Goal: Task Accomplishment & Management: Complete application form

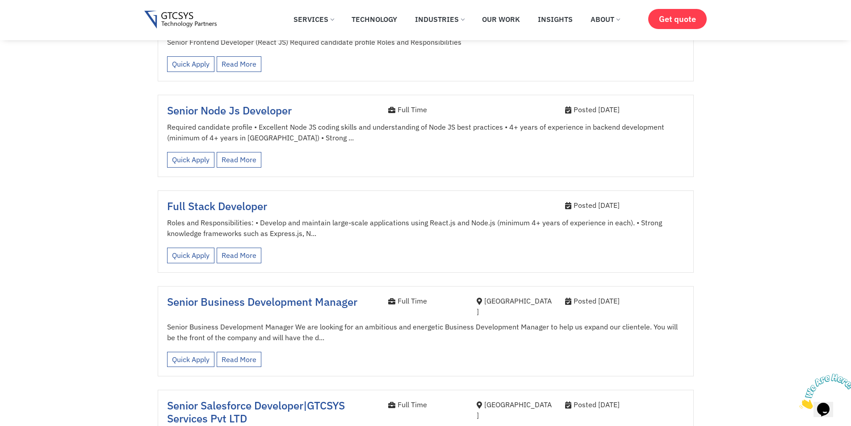
scroll to position [447, 0]
click at [184, 248] on link "Quick Apply" at bounding box center [190, 256] width 47 height 16
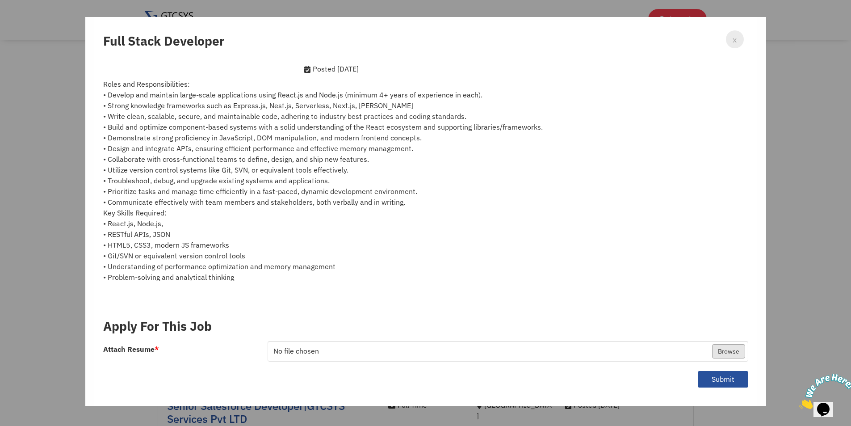
scroll to position [47, 0]
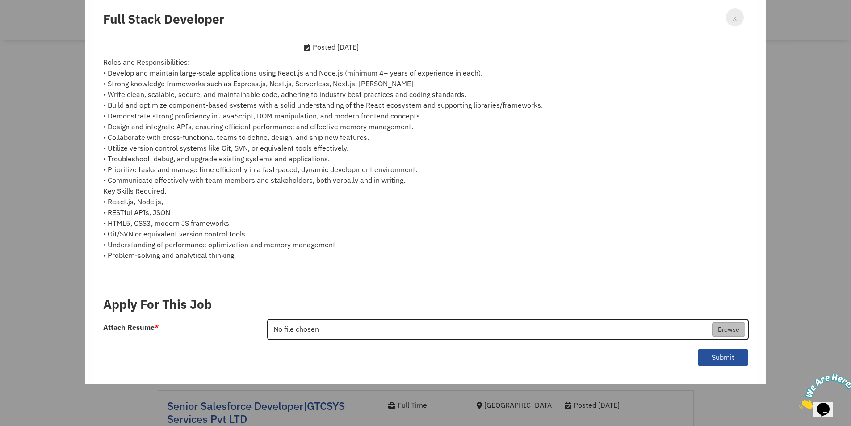
click at [734, 327] on input "Attach Resume *" at bounding box center [508, 329] width 480 height 21
type input "C:\fakepath\Yashvi_shah_Resume.pdf"
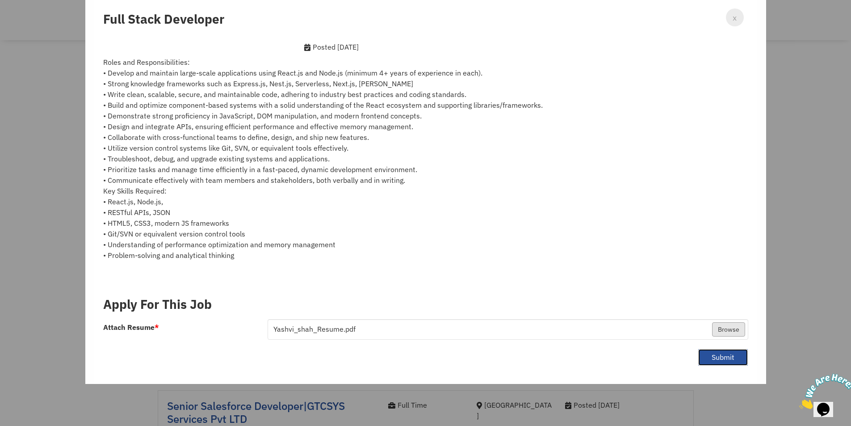
click at [709, 355] on button "Submit" at bounding box center [723, 356] width 50 height 17
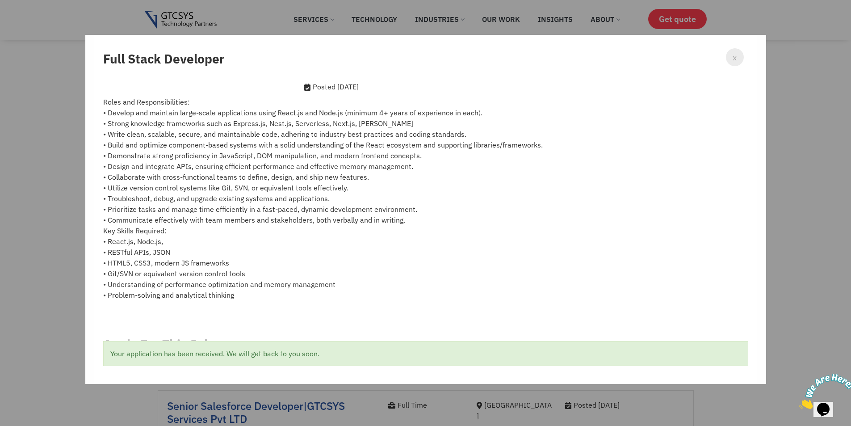
scroll to position [0, 0]
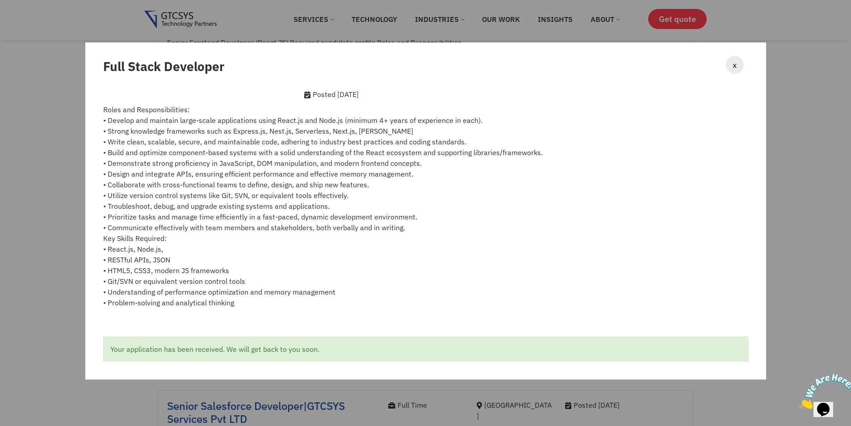
click at [734, 66] on span "x" at bounding box center [734, 65] width 4 height 12
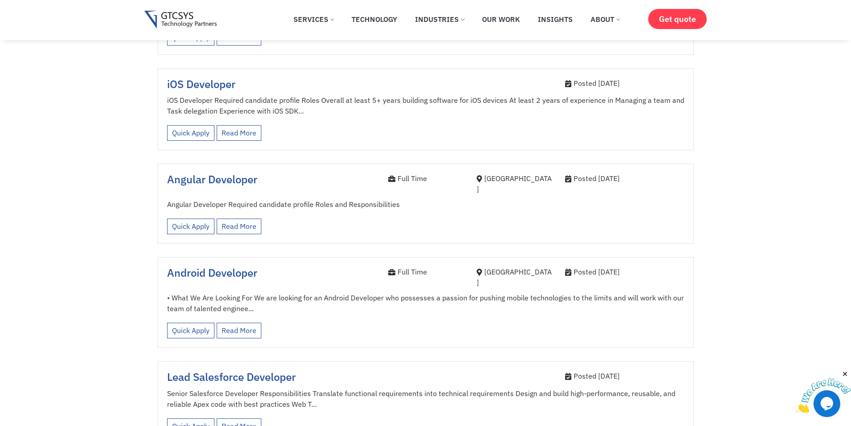
scroll to position [982, 0]
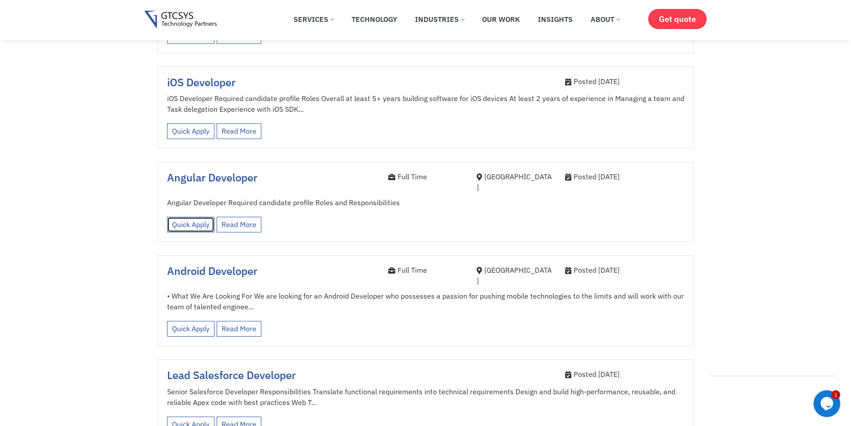
click at [192, 217] on link "Quick Apply" at bounding box center [190, 225] width 47 height 16
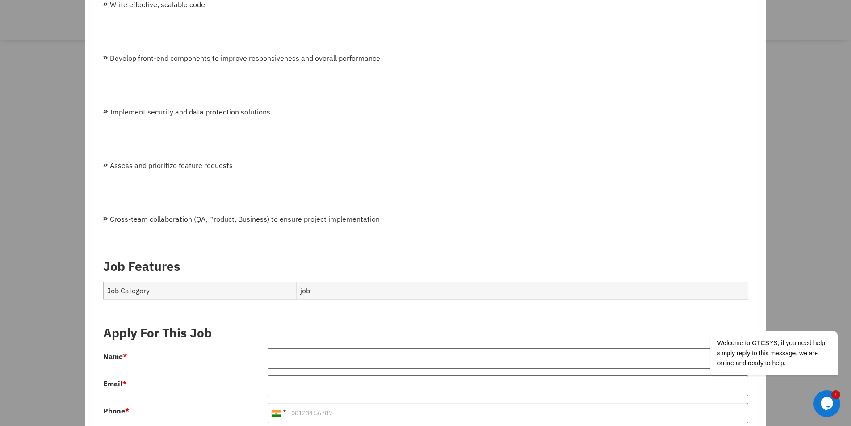
scroll to position [1250, 0]
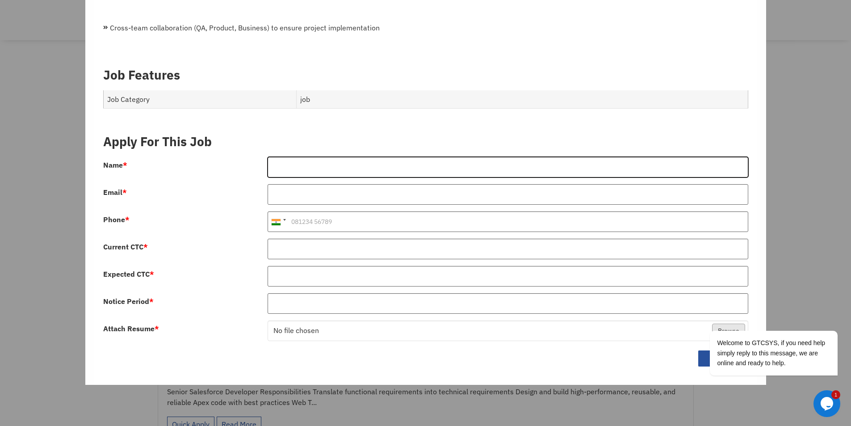
click at [392, 164] on input "Name *" at bounding box center [507, 167] width 481 height 21
type input "Yashvi Shah"
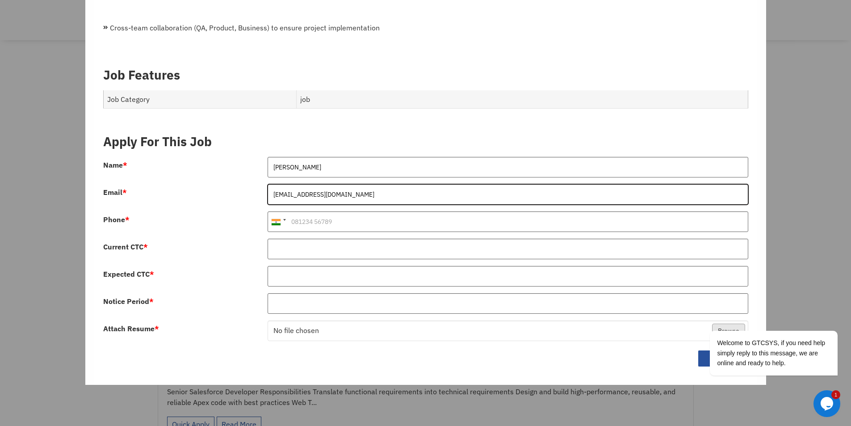
type input "yashvishah917@gmail.com"
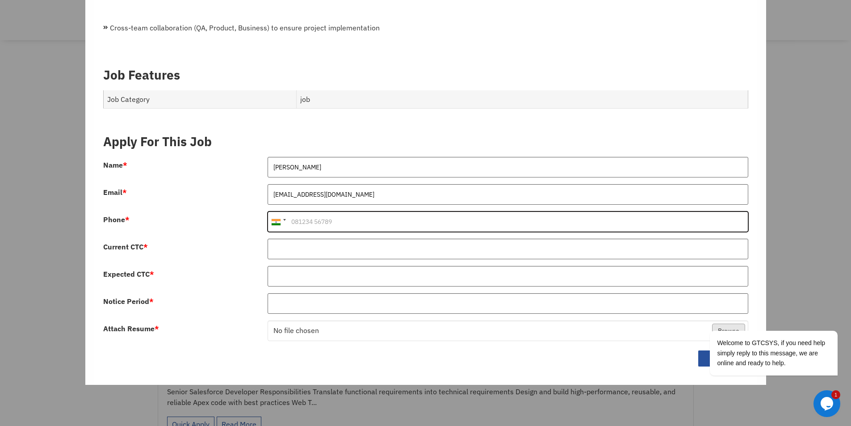
click at [305, 219] on input "Phone *" at bounding box center [507, 221] width 481 height 21
type input "9106060400"
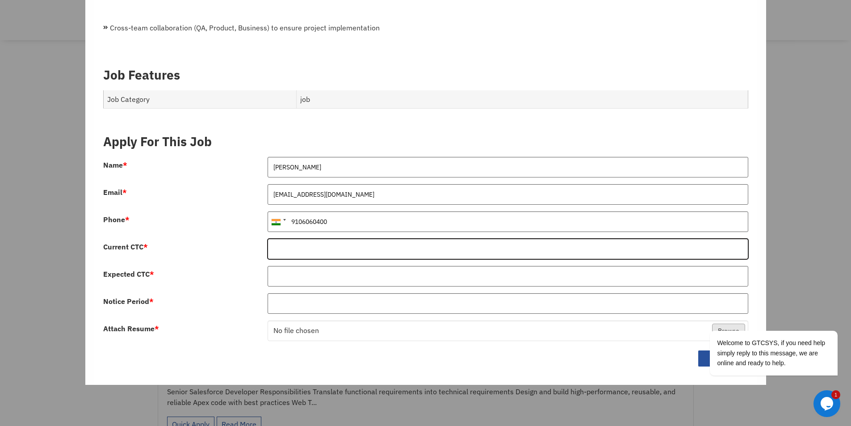
click at [310, 247] on input "Current CTC *" at bounding box center [507, 248] width 481 height 21
click at [311, 250] on input "504" at bounding box center [507, 248] width 481 height 21
type input "504000"
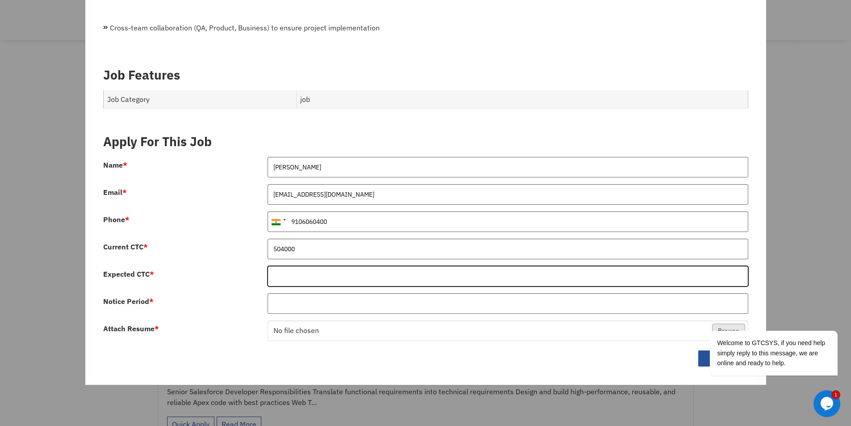
drag, startPoint x: 313, startPoint y: 273, endPoint x: 318, endPoint y: 277, distance: 6.6
click at [313, 273] on input "Expected CTC *" at bounding box center [507, 276] width 481 height 21
type input "640000"
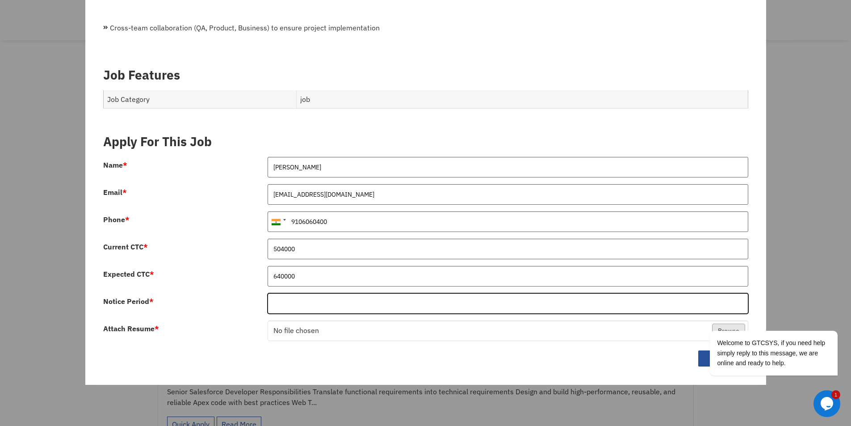
click at [288, 307] on input "Notice Period *" at bounding box center [507, 303] width 481 height 21
type input "30 days"
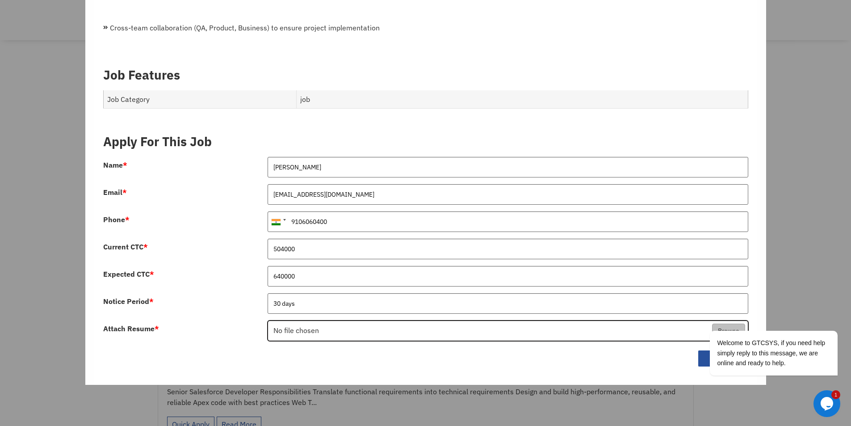
click at [291, 328] on input "Attach Resume *" at bounding box center [508, 331] width 480 height 21
type input "C:\fakepath\Yashvi_shah_Resume.pdf"
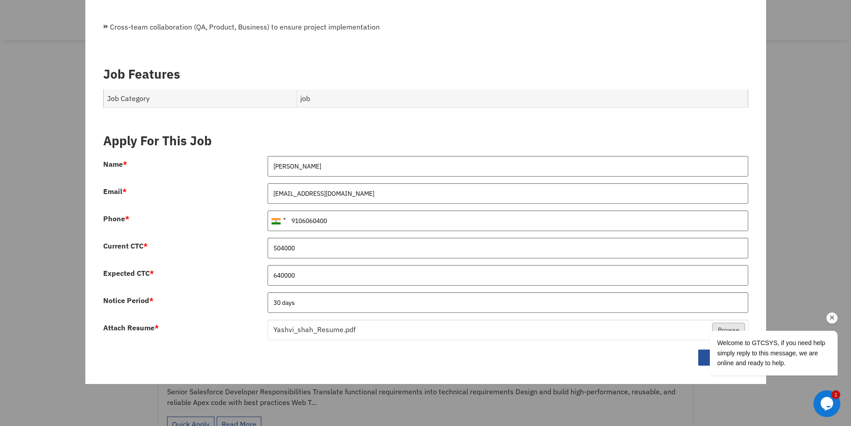
drag, startPoint x: 831, startPoint y: 317, endPoint x: 1512, endPoint y: 597, distance: 736.3
click at [831, 317] on icon "Chat attention grabber" at bounding box center [832, 317] width 8 height 8
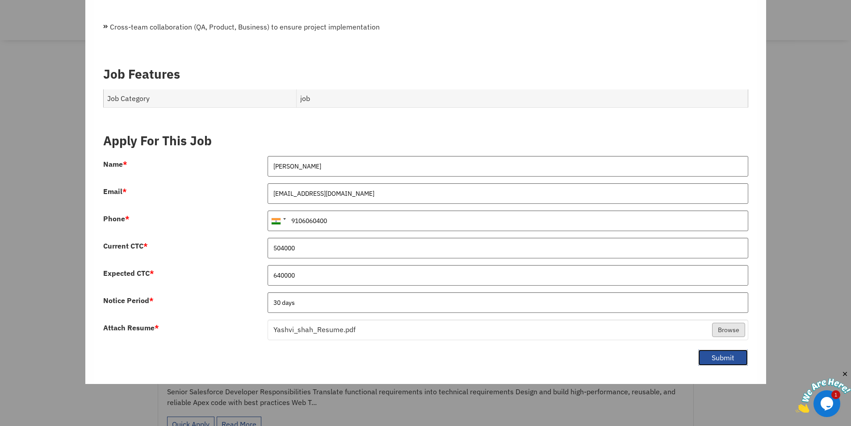
click at [733, 360] on button "Submit" at bounding box center [723, 357] width 50 height 17
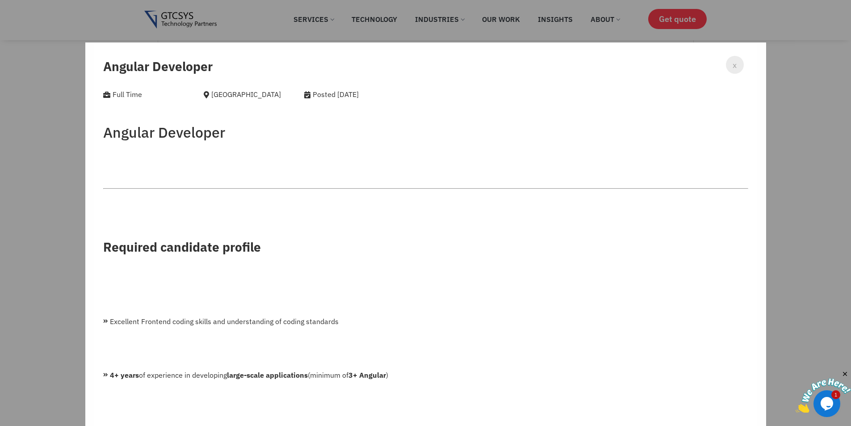
scroll to position [357, 0]
